Goal: Find specific page/section: Find specific page/section

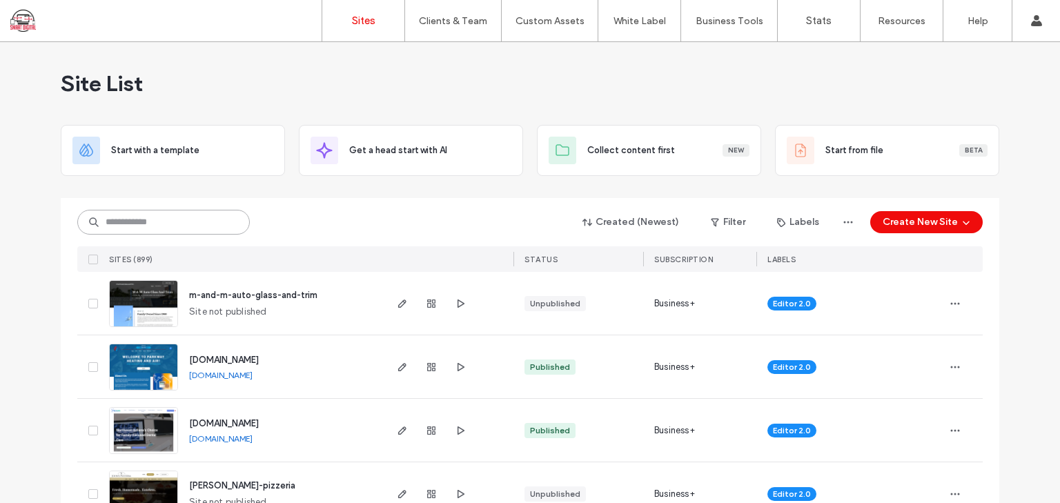
click at [205, 221] on input at bounding box center [163, 222] width 172 height 25
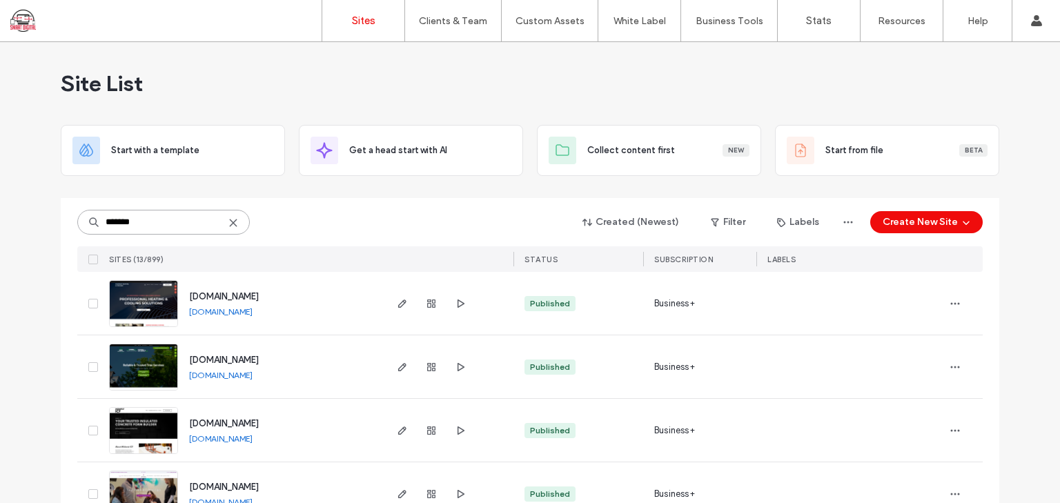
type input "*******"
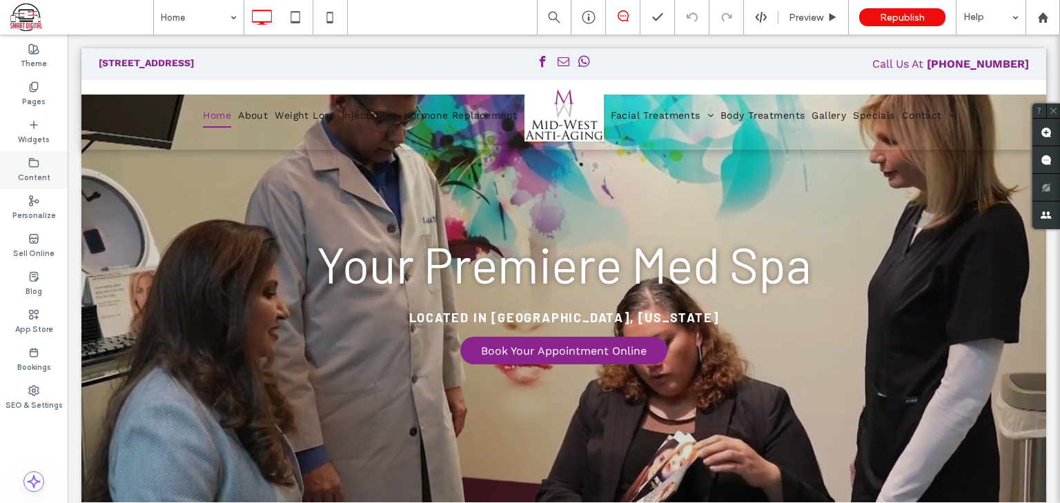
click at [32, 170] on label "Content" at bounding box center [34, 175] width 32 height 15
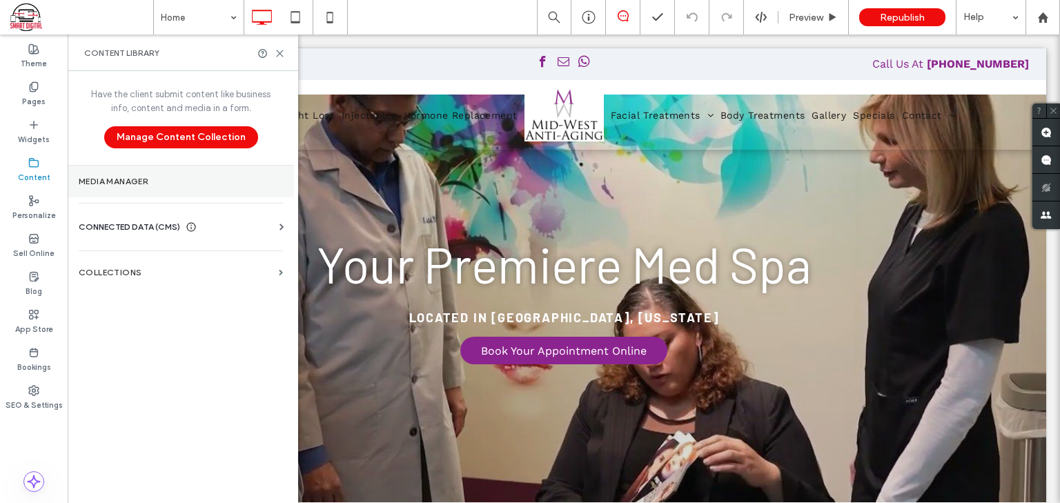
click at [112, 179] on label "Media Manager" at bounding box center [181, 182] width 204 height 10
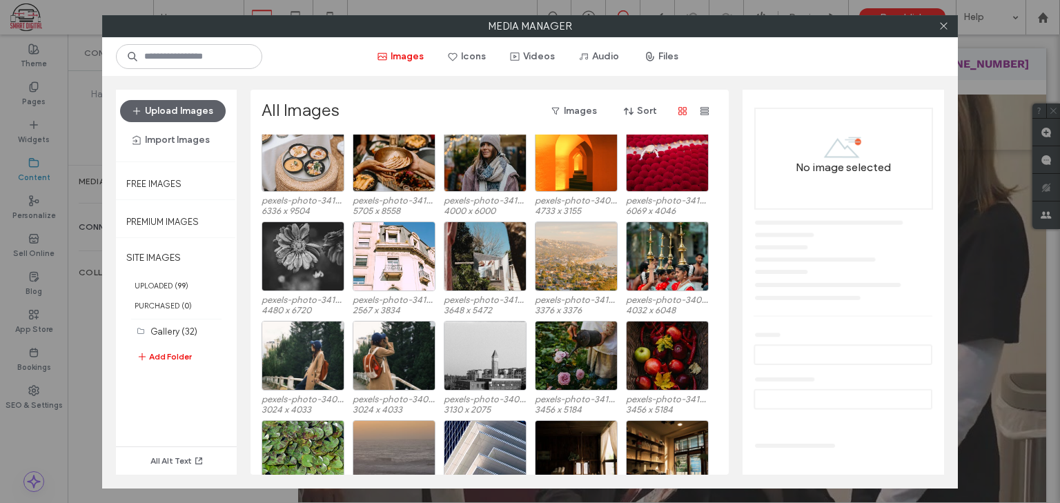
scroll to position [3071, 0]
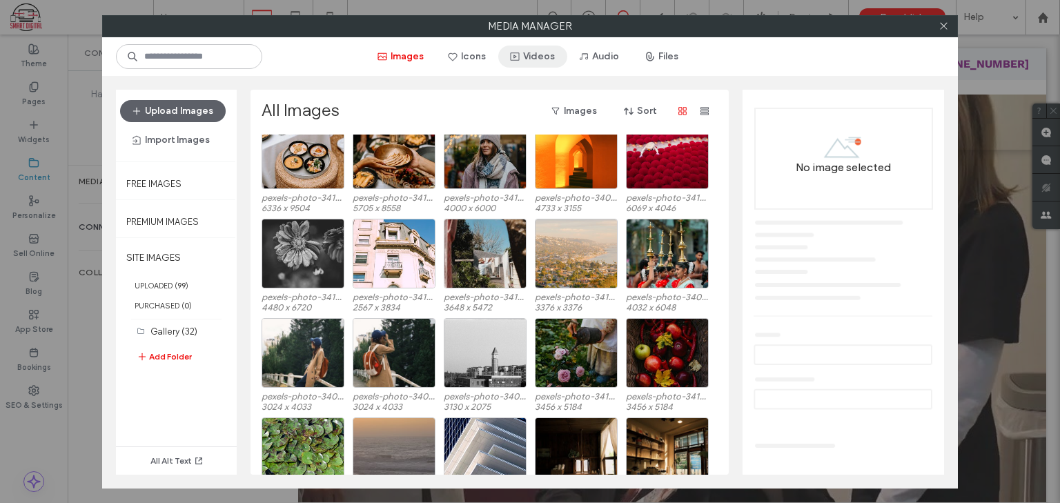
click at [538, 55] on button "Videos" at bounding box center [532, 57] width 69 height 22
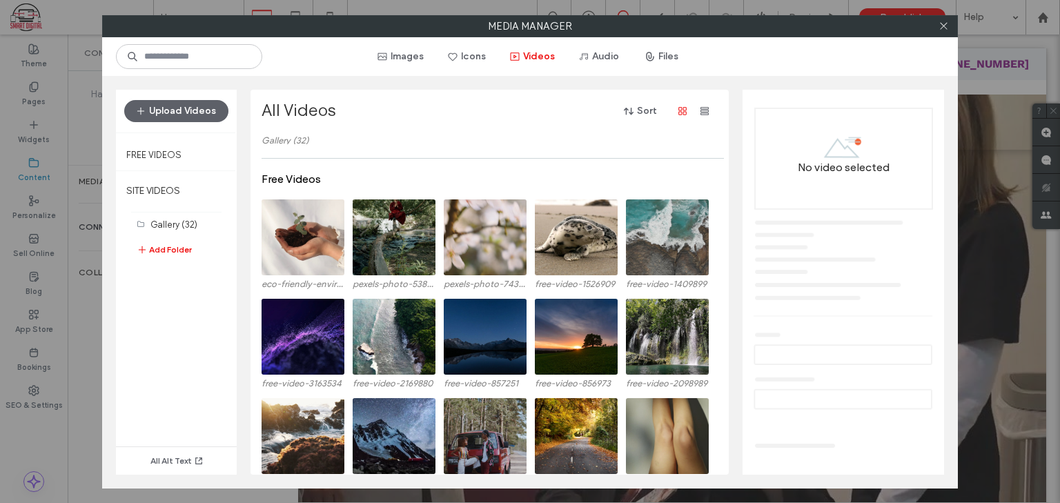
scroll to position [0, 0]
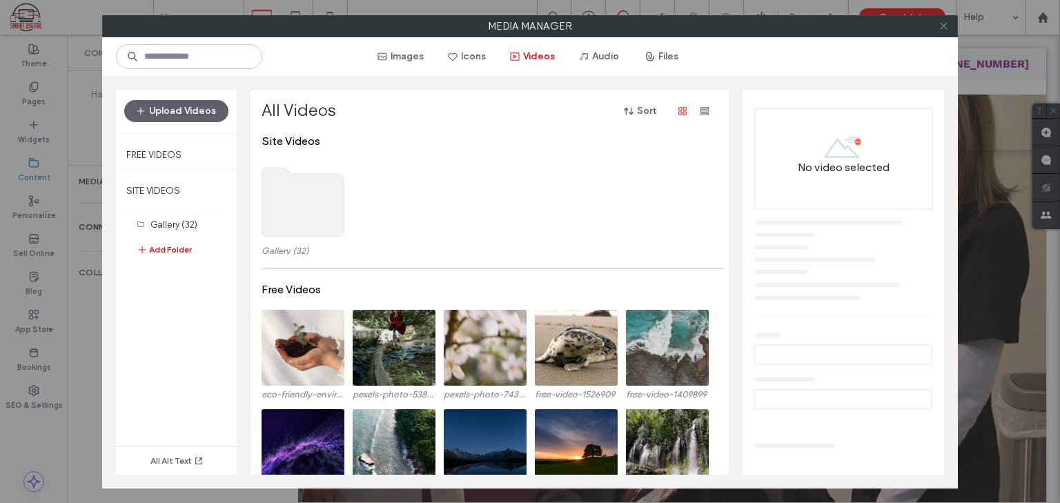
click at [941, 25] on icon at bounding box center [943, 26] width 10 height 10
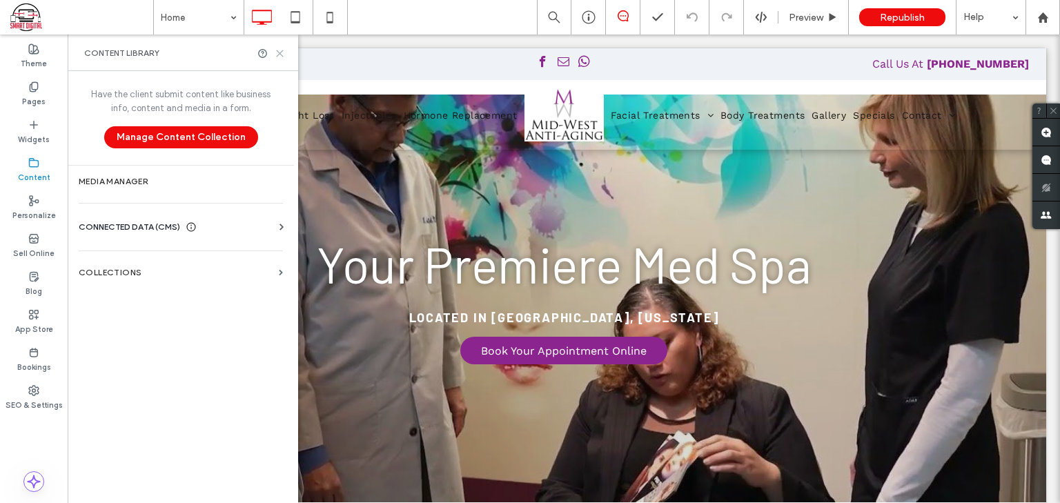
click at [279, 52] on div "Home Preview Republish Help Site Comments Team & Clients Automate new comments …" at bounding box center [530, 251] width 1060 height 503
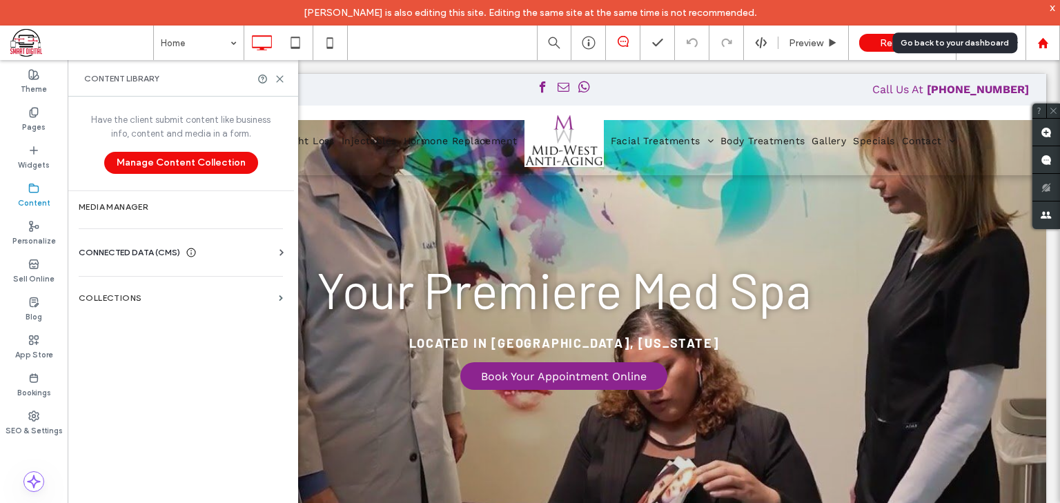
click at [1042, 42] on use at bounding box center [1042, 42] width 10 height 10
